Goal: Task Accomplishment & Management: Use online tool/utility

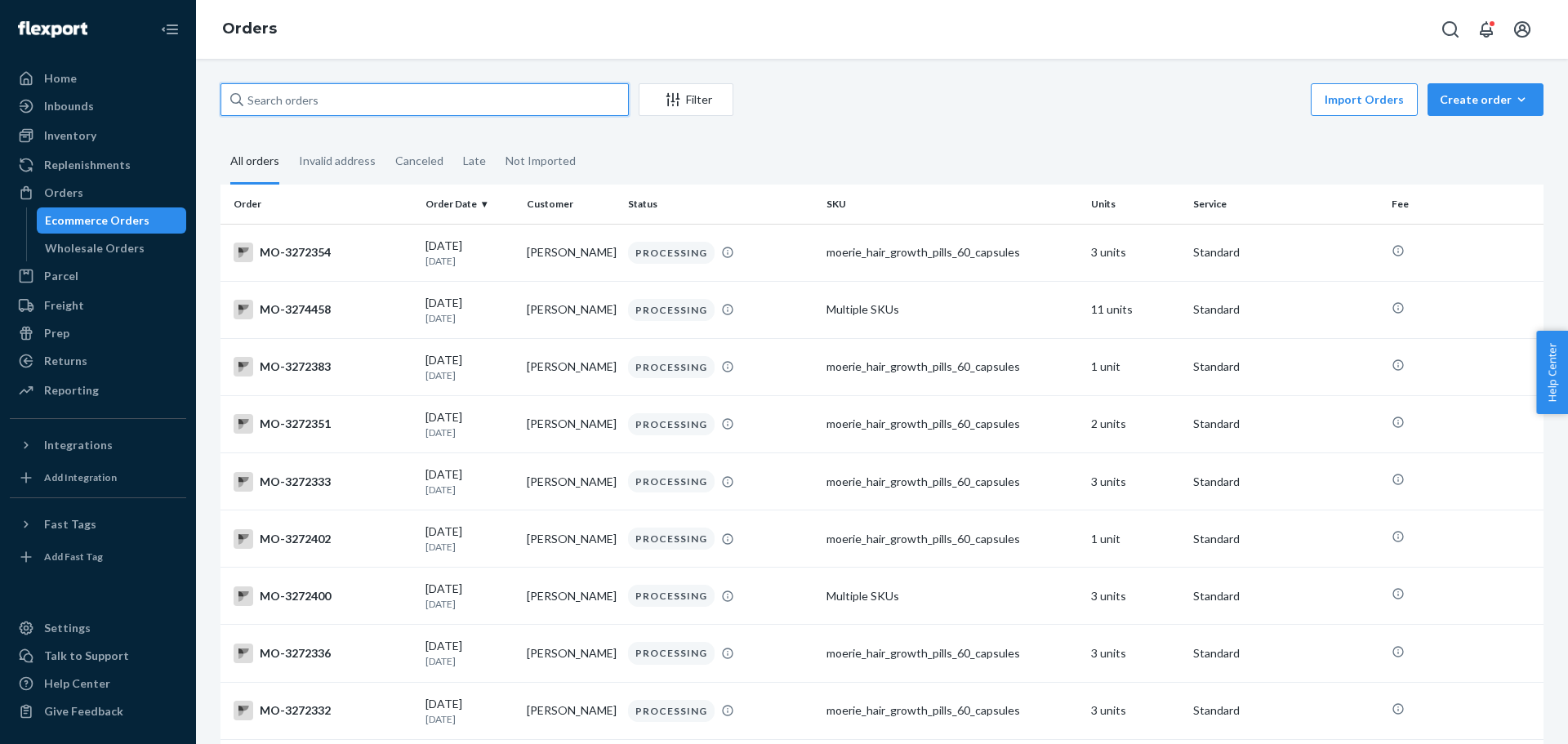
click at [335, 98] on input "text" at bounding box center [425, 100] width 409 height 33
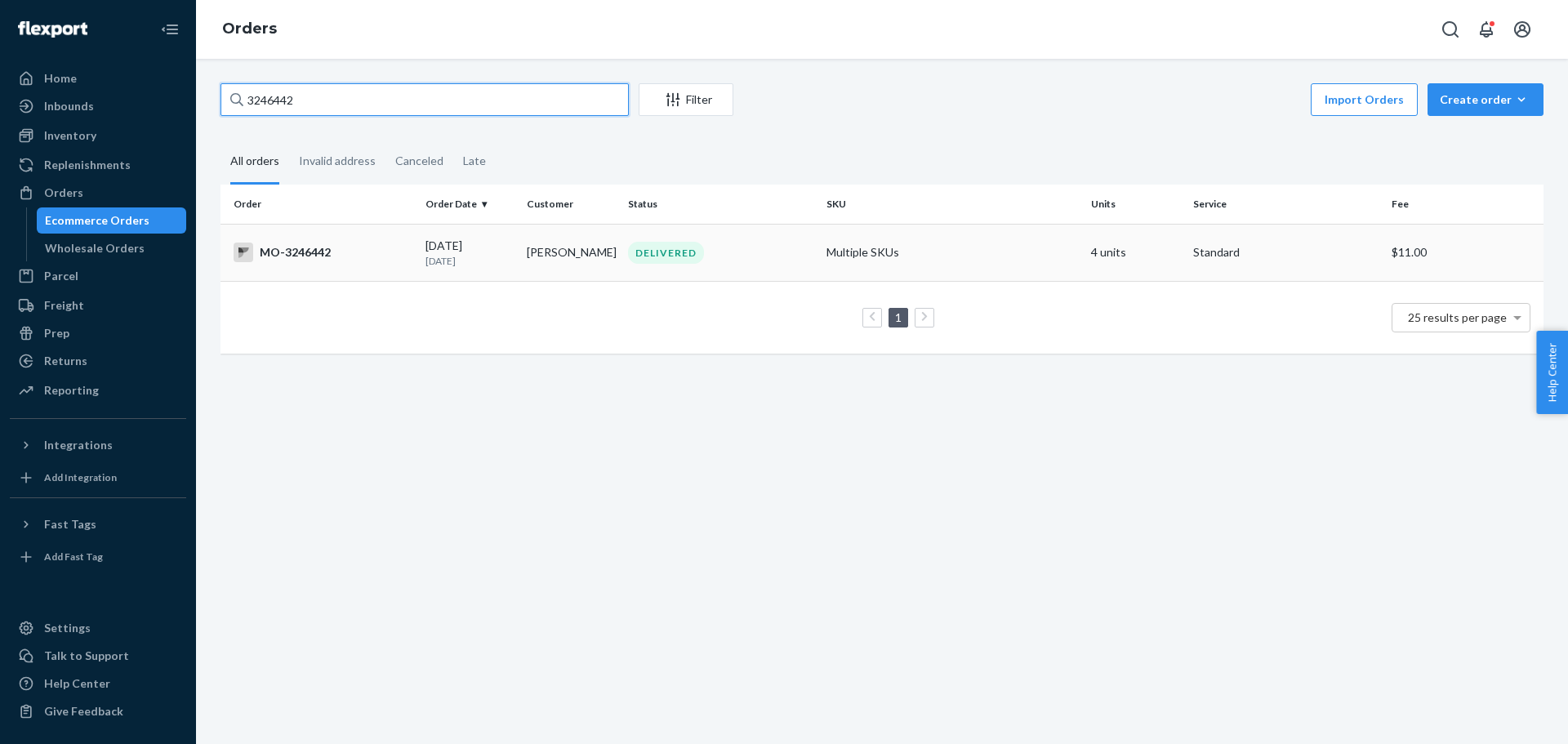
type input "3246442"
click at [318, 255] on div "MO-3246442" at bounding box center [323, 252] width 179 height 20
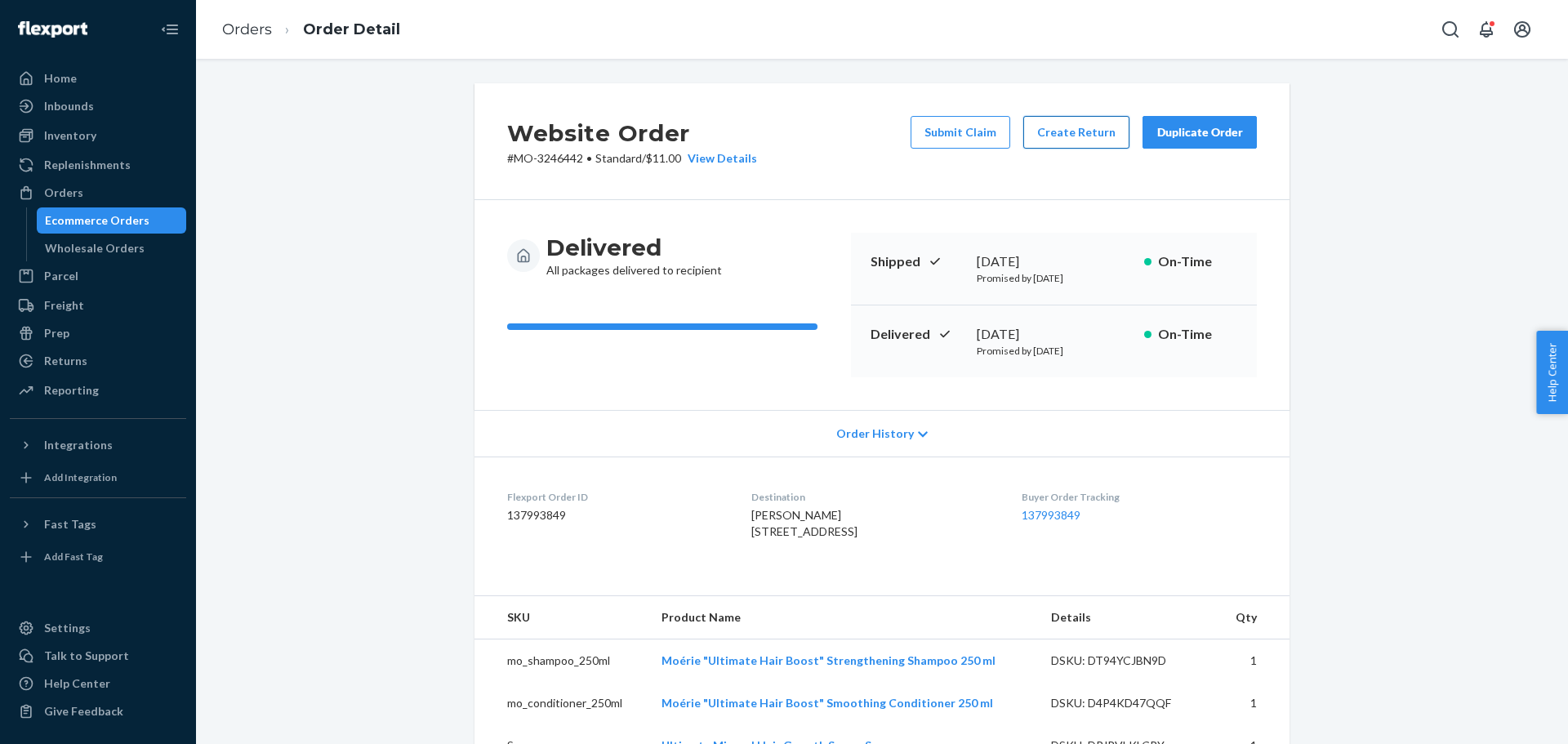
click at [1055, 140] on button "Create Return" at bounding box center [1076, 133] width 106 height 33
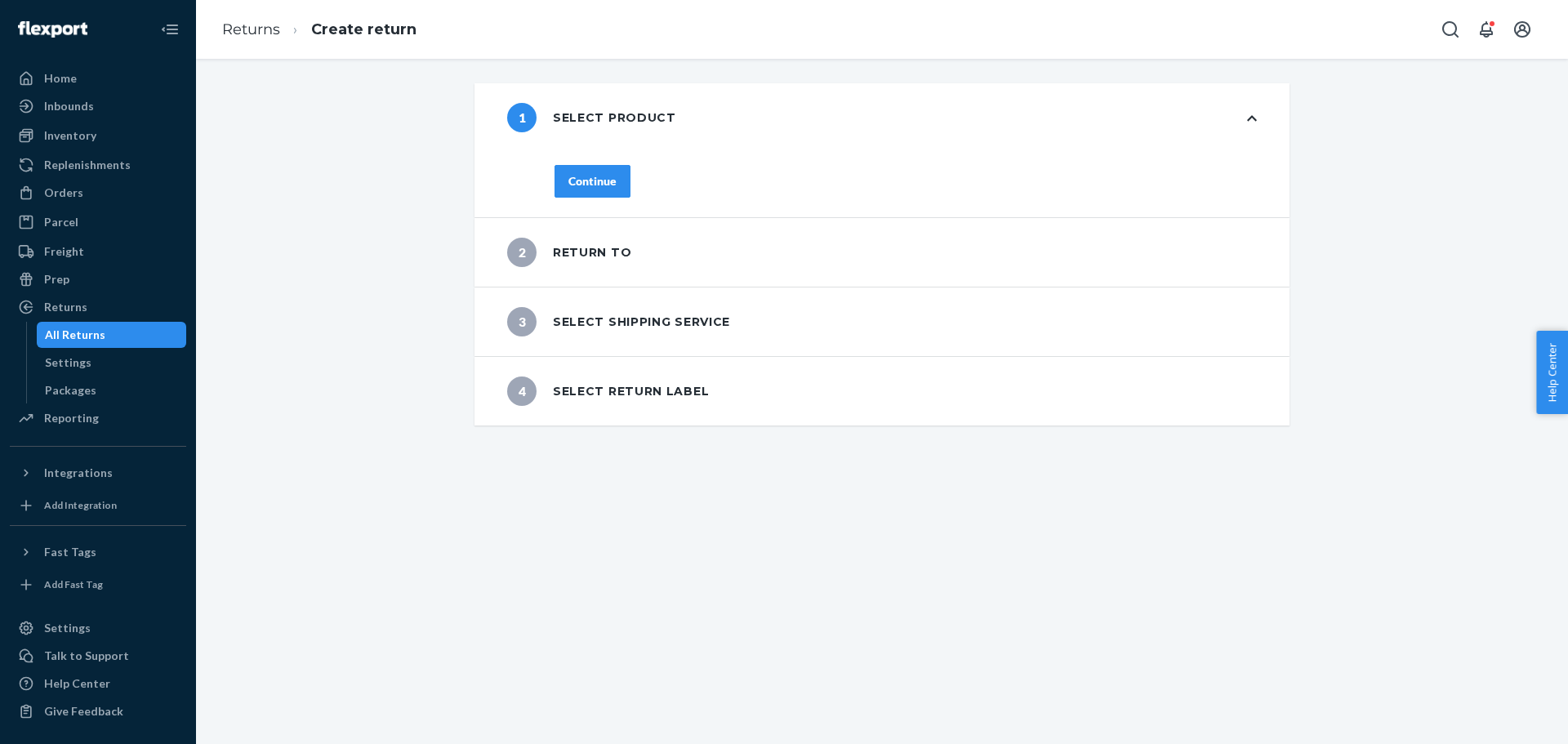
click at [602, 197] on button "Continue" at bounding box center [592, 182] width 76 height 33
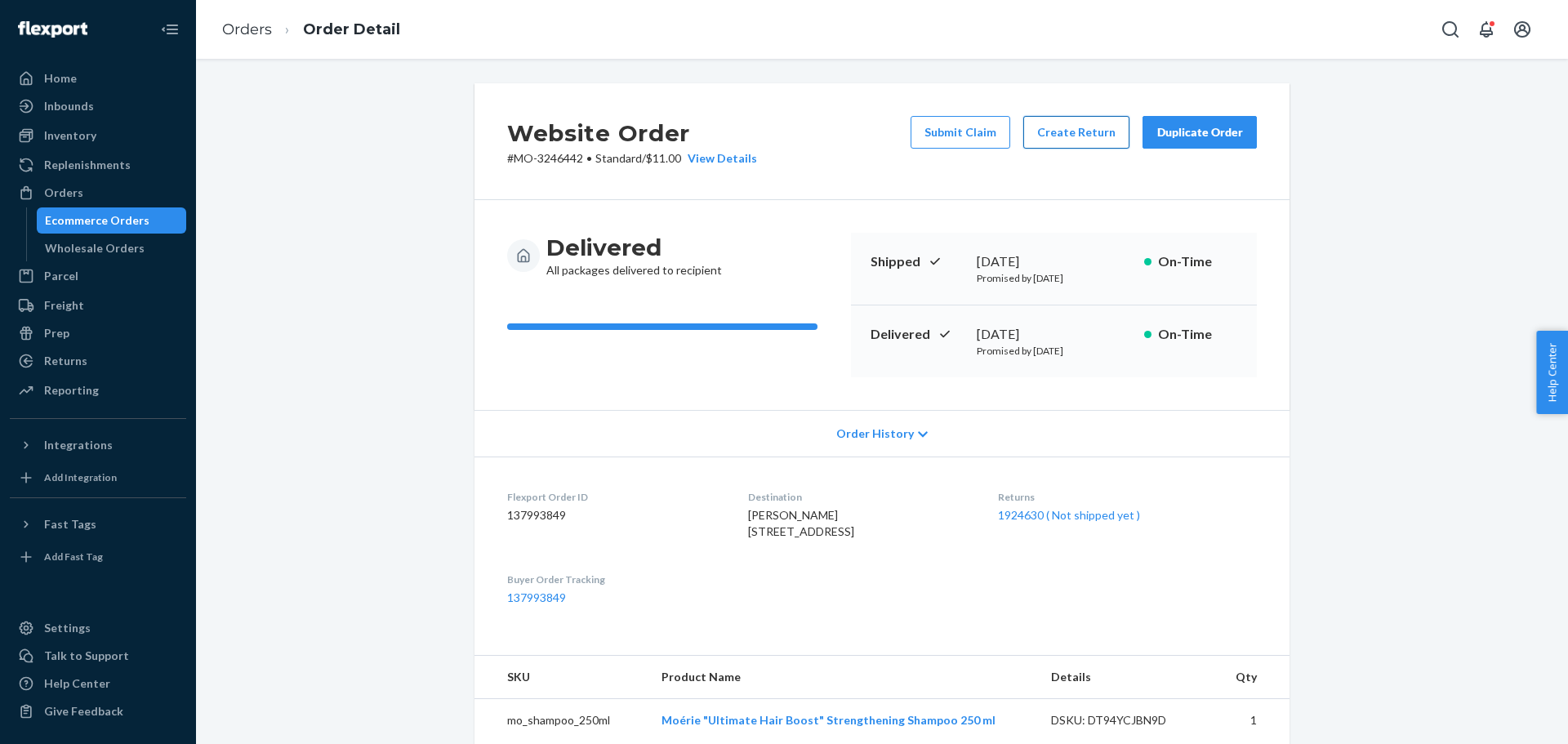
click at [1085, 140] on button "Create Return" at bounding box center [1076, 133] width 106 height 33
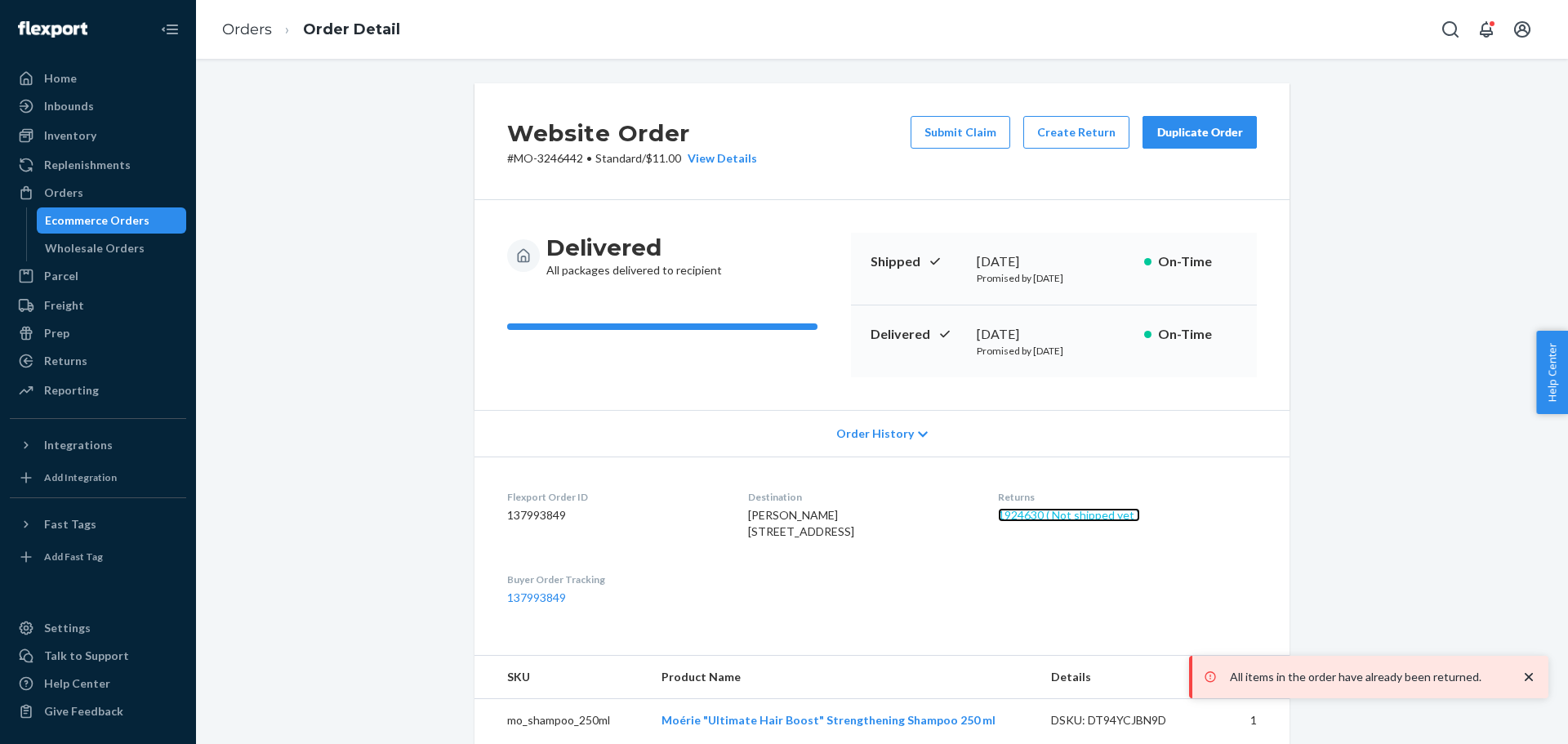
click at [1044, 514] on link "1924630 ( Not shipped yet )" at bounding box center [1069, 515] width 142 height 14
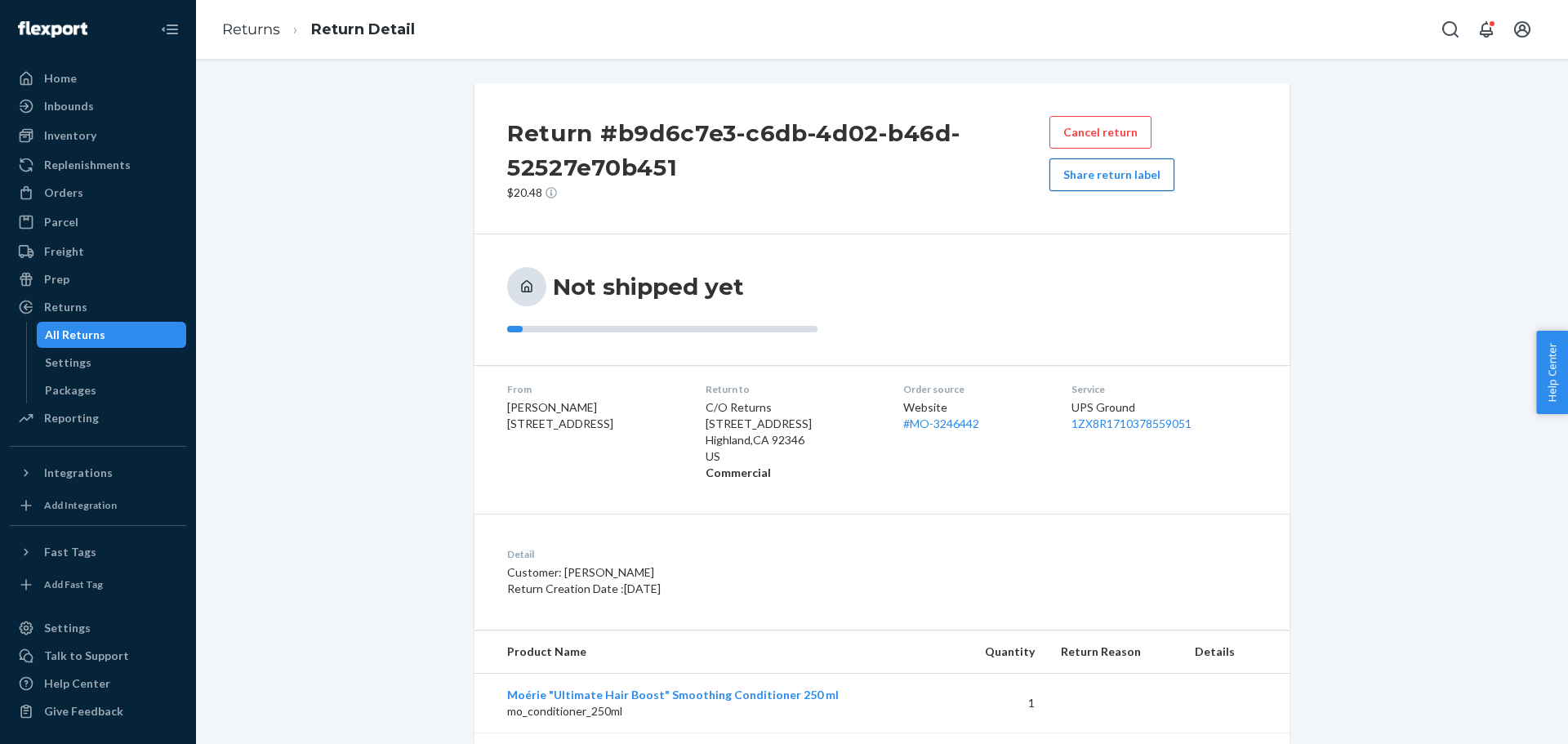
click at [1114, 184] on button "Share return label" at bounding box center [1112, 175] width 125 height 33
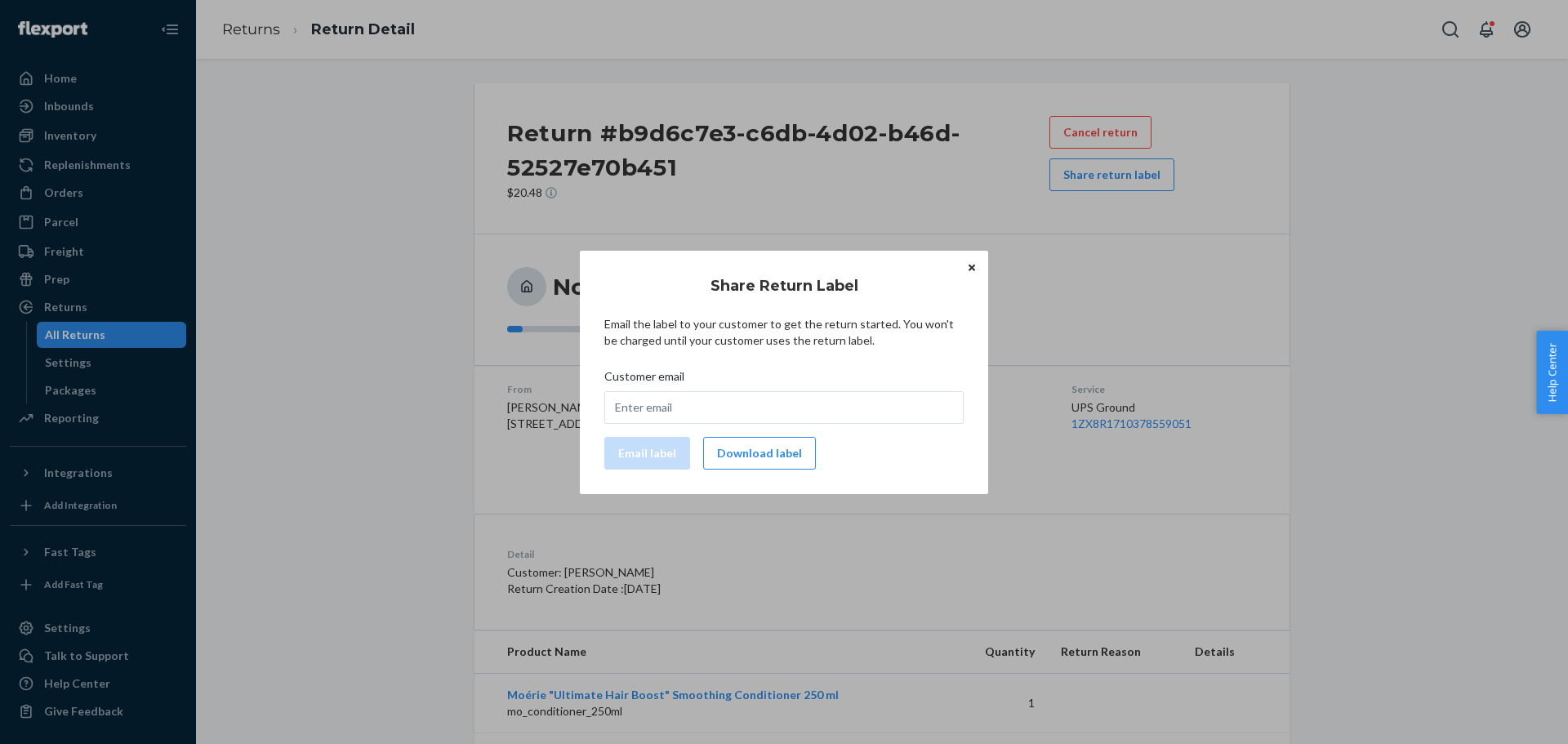
click at [774, 450] on button "Download label" at bounding box center [759, 454] width 113 height 33
